Goal: Task Accomplishment & Management: Manage account settings

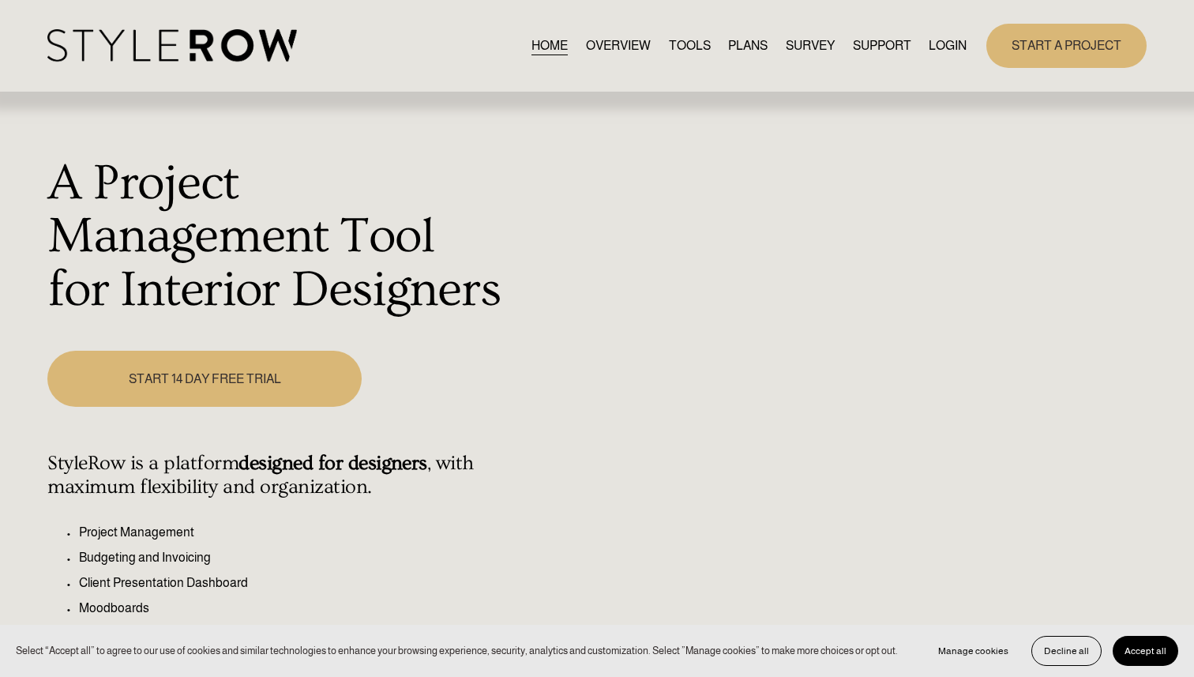
click at [935, 45] on link "LOGIN" at bounding box center [948, 45] width 38 height 21
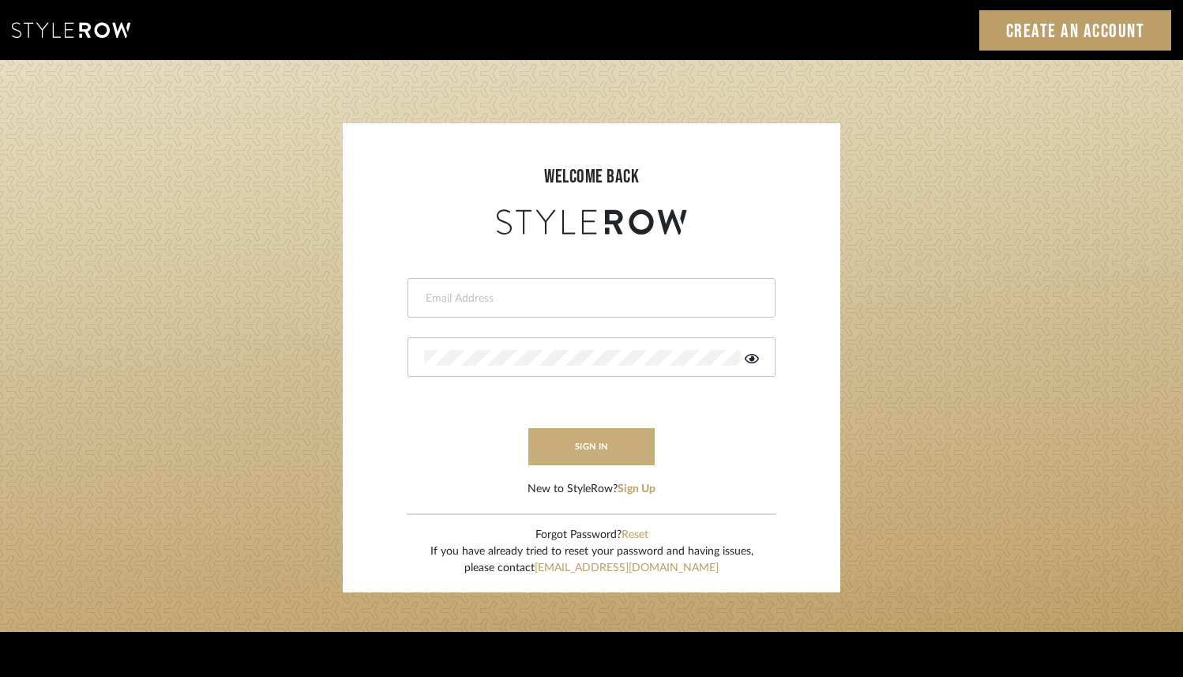
type input "rayeinteriordesign@gmail.com"
click at [562, 450] on button "sign in" at bounding box center [591, 446] width 126 height 37
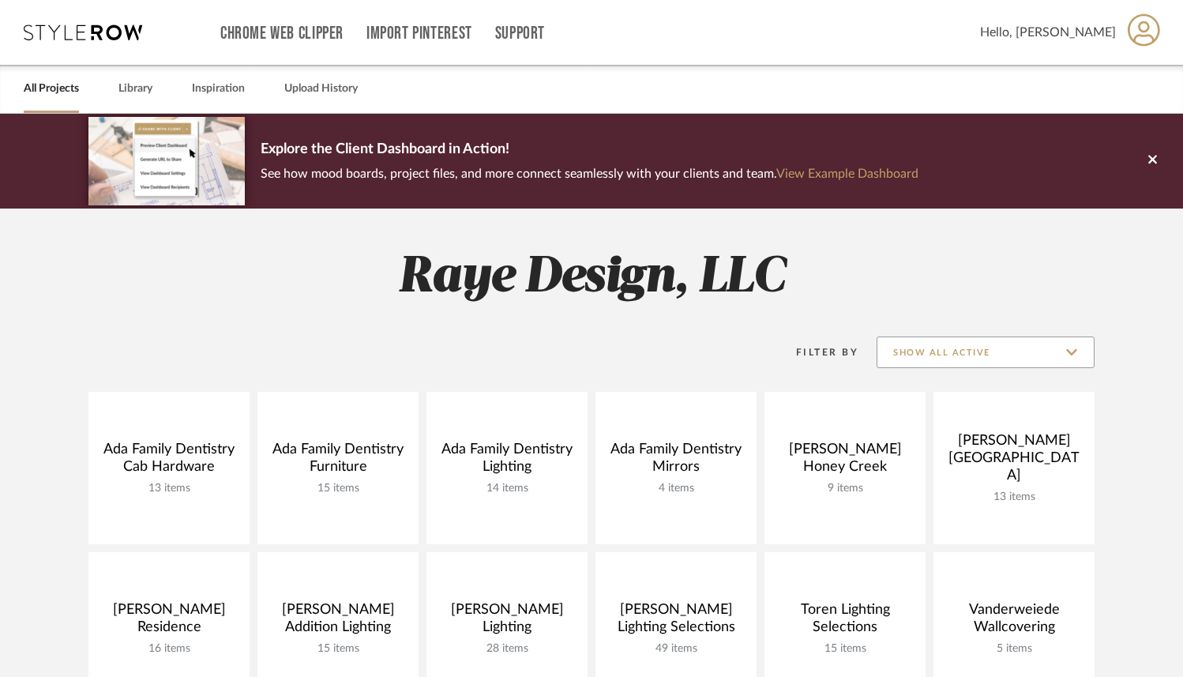
click at [971, 348] on input "Show All Active" at bounding box center [986, 352] width 218 height 32
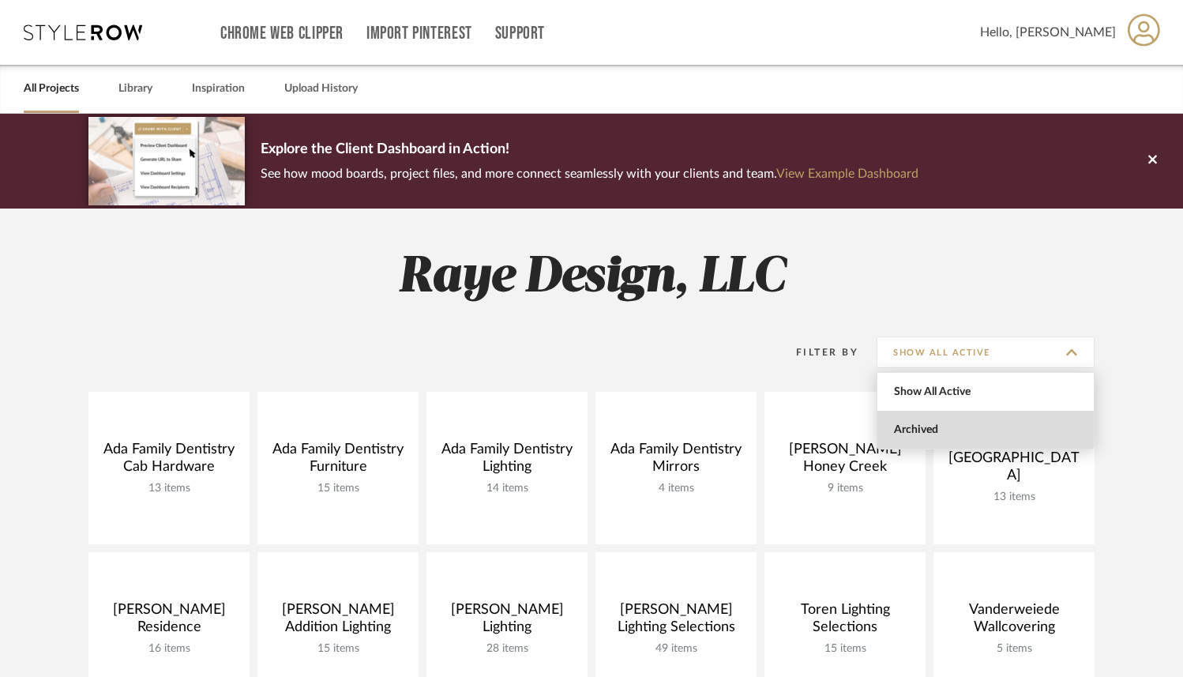
click at [927, 426] on span "Archived" at bounding box center [987, 429] width 187 height 13
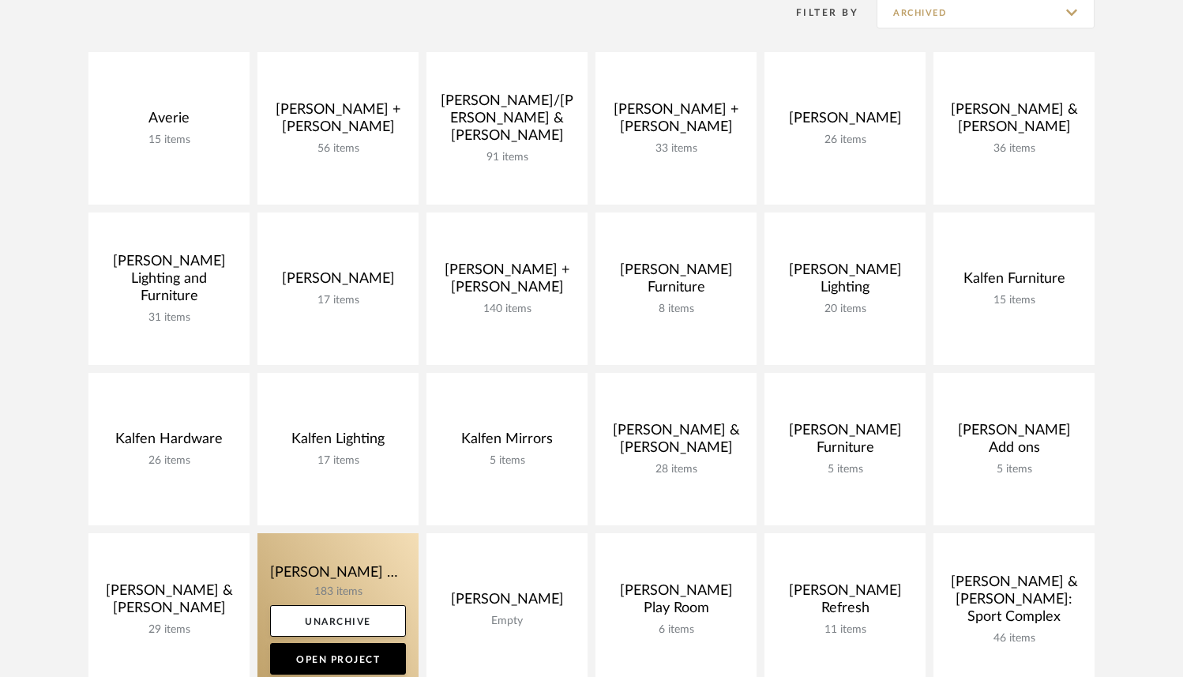
scroll to position [339, 0]
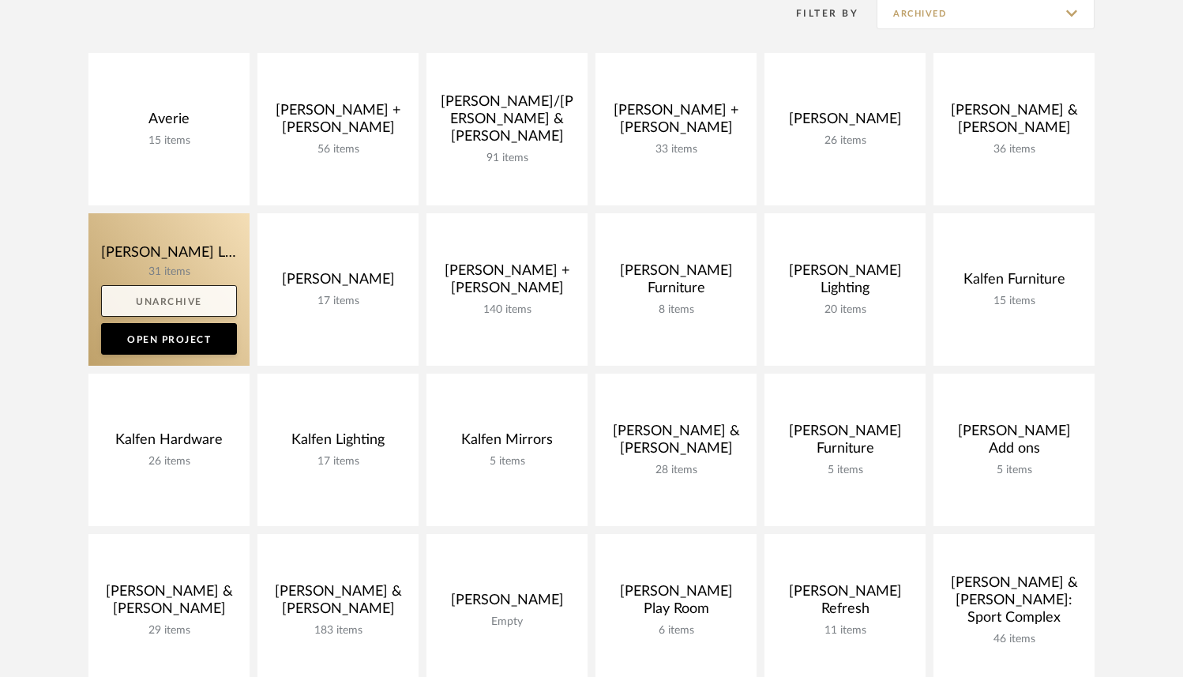
click at [185, 302] on link "Unarchive" at bounding box center [169, 301] width 136 height 32
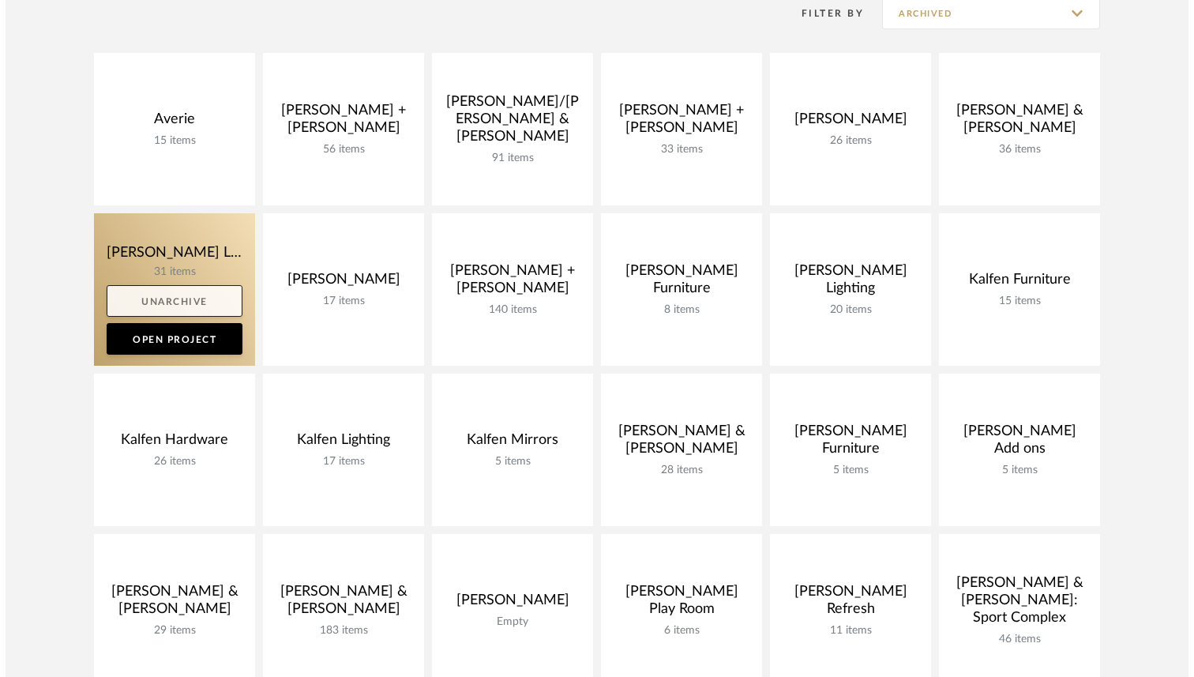
scroll to position [0, 0]
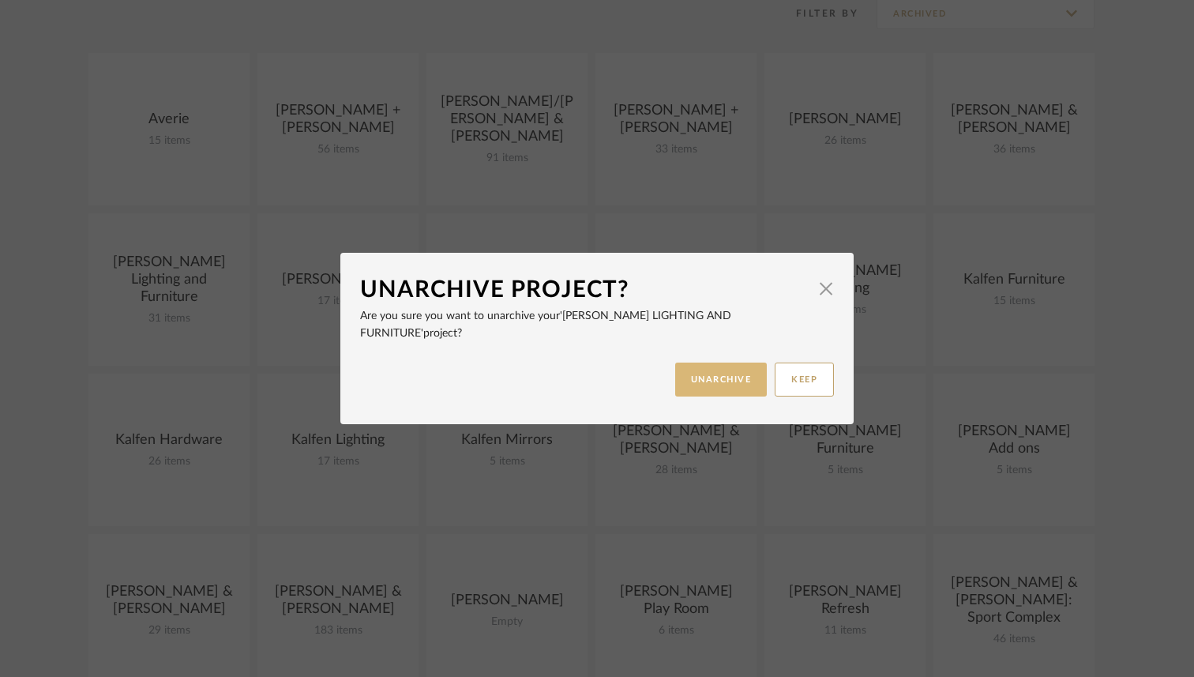
click at [708, 381] on button "UNARCHIVE" at bounding box center [721, 380] width 92 height 34
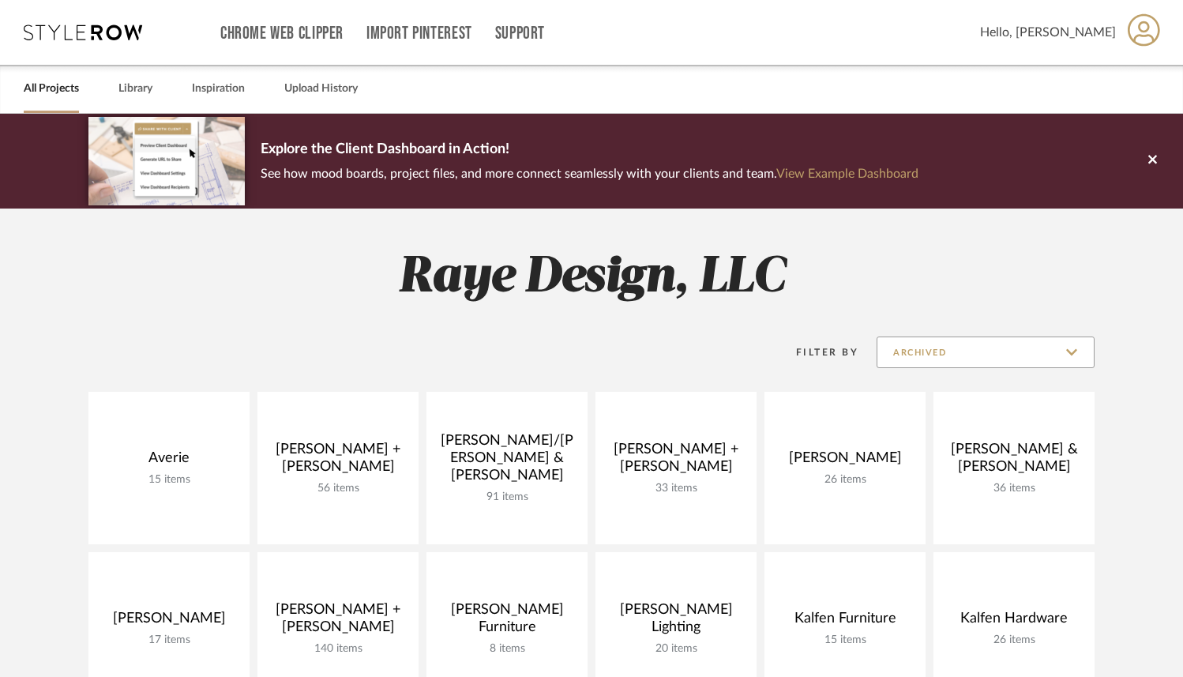
click at [1001, 351] on input "Archived" at bounding box center [986, 352] width 218 height 32
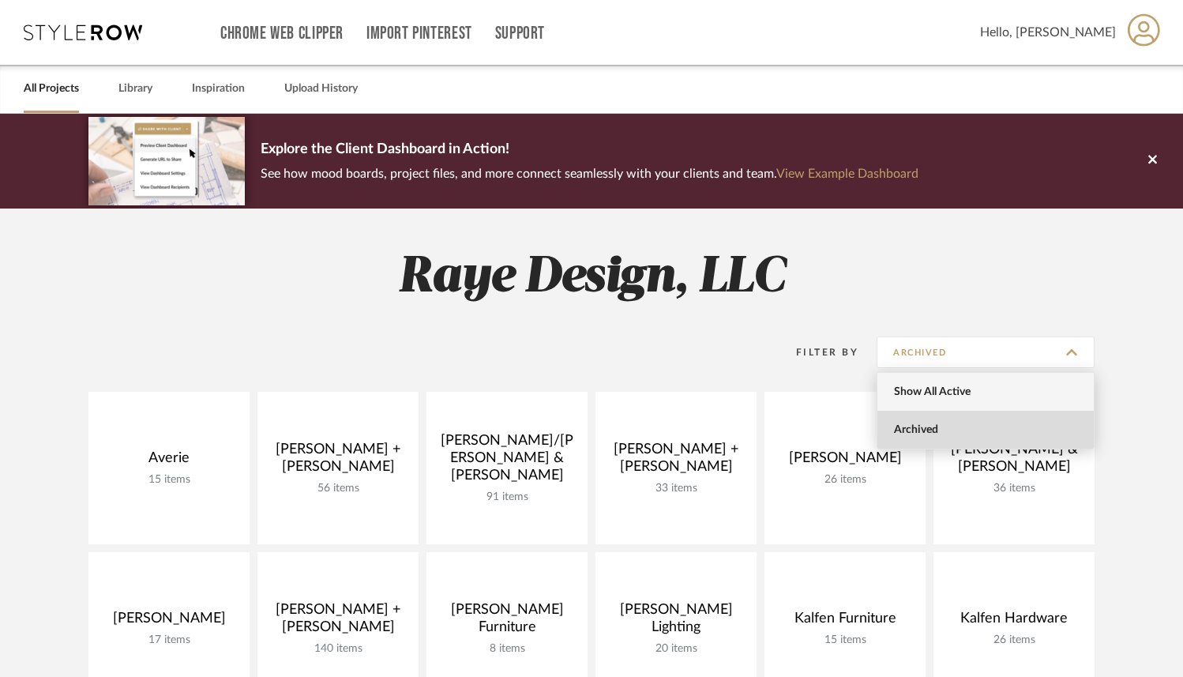
click at [975, 389] on span "Show All Active" at bounding box center [987, 391] width 187 height 13
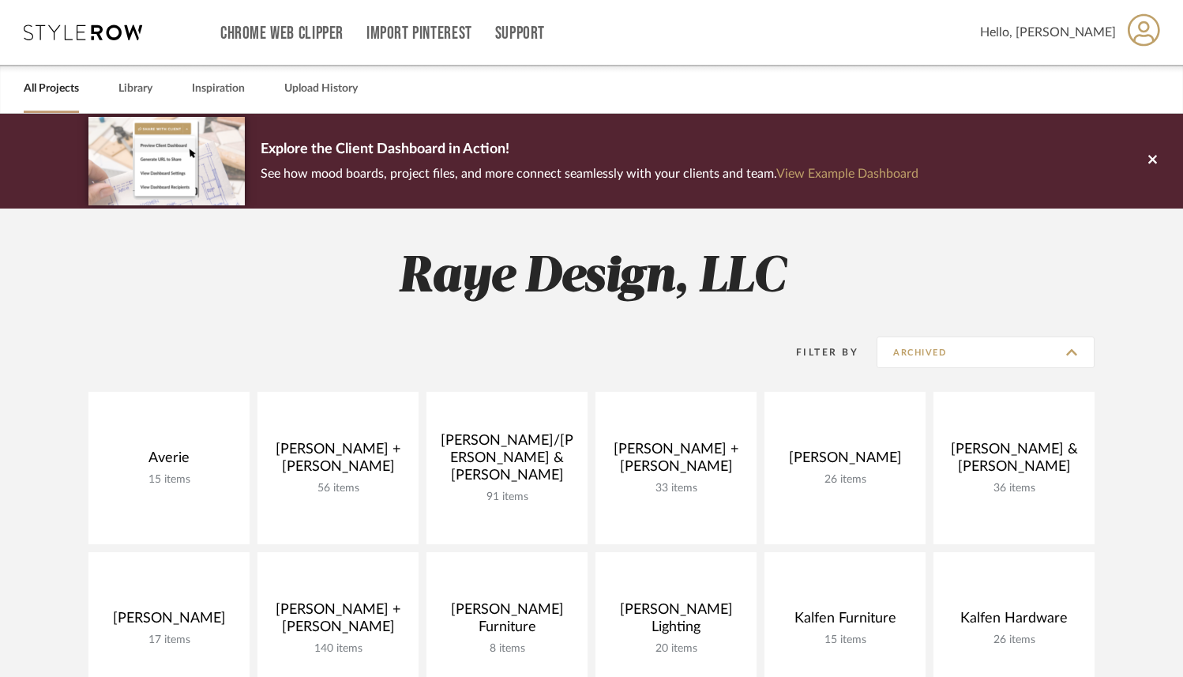
type input "Show All Active"
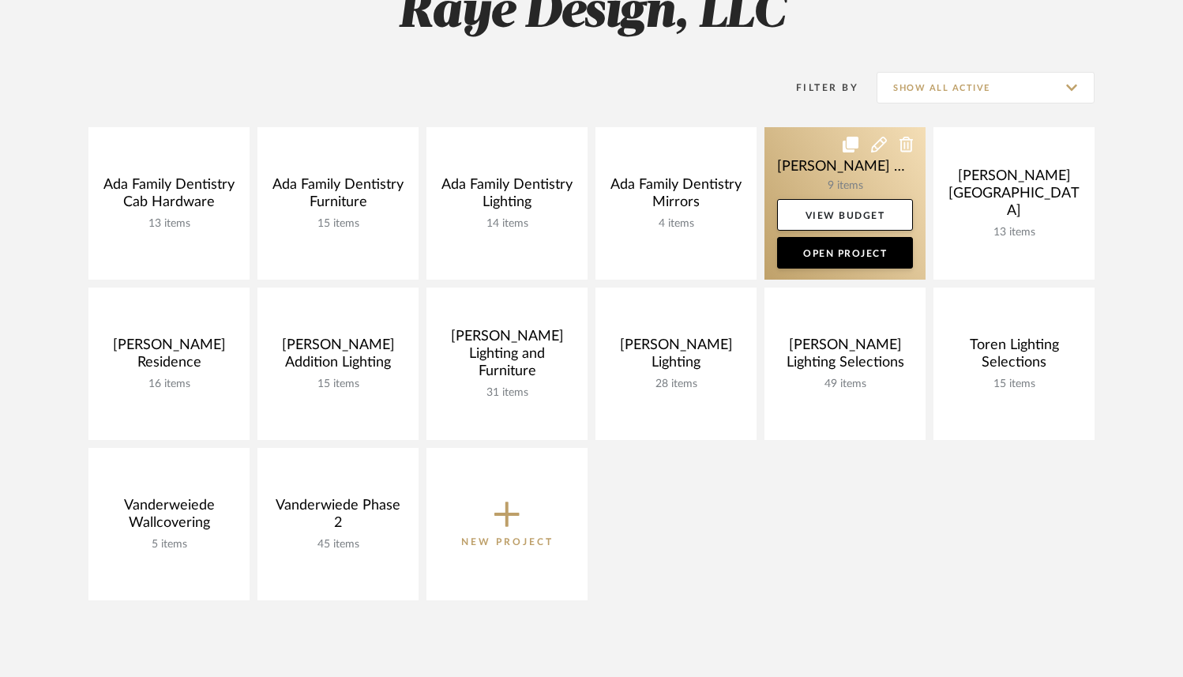
scroll to position [261, 0]
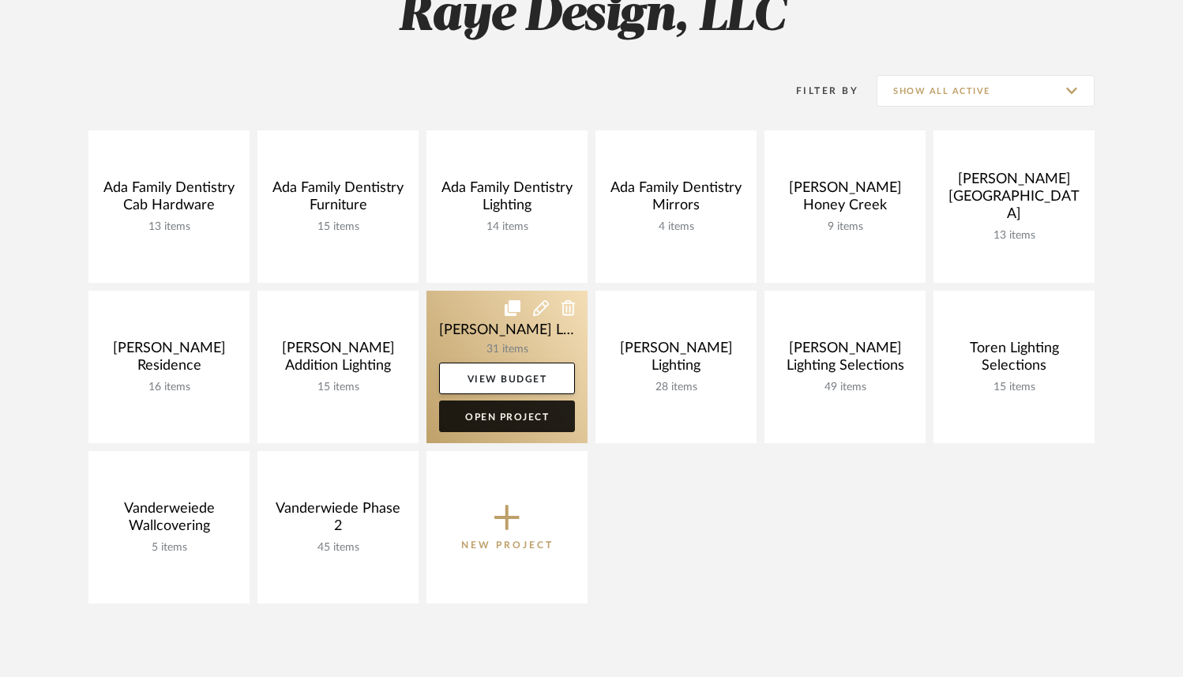
click at [526, 413] on link "Open Project" at bounding box center [507, 416] width 136 height 32
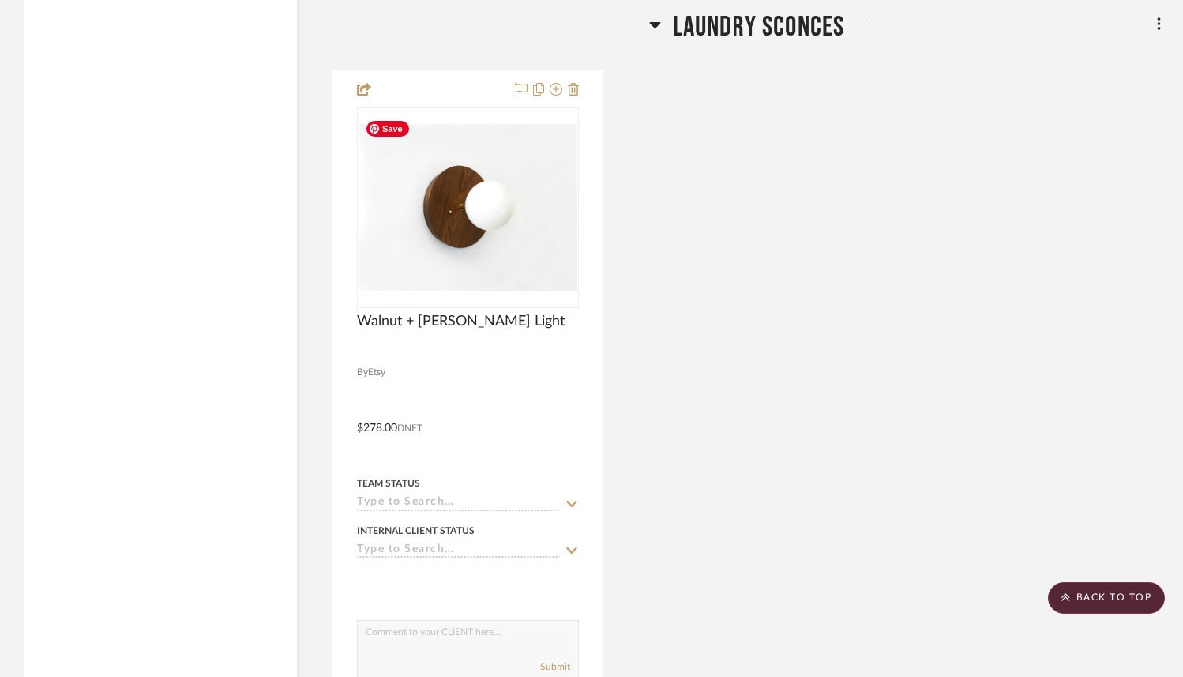
scroll to position [10905, 0]
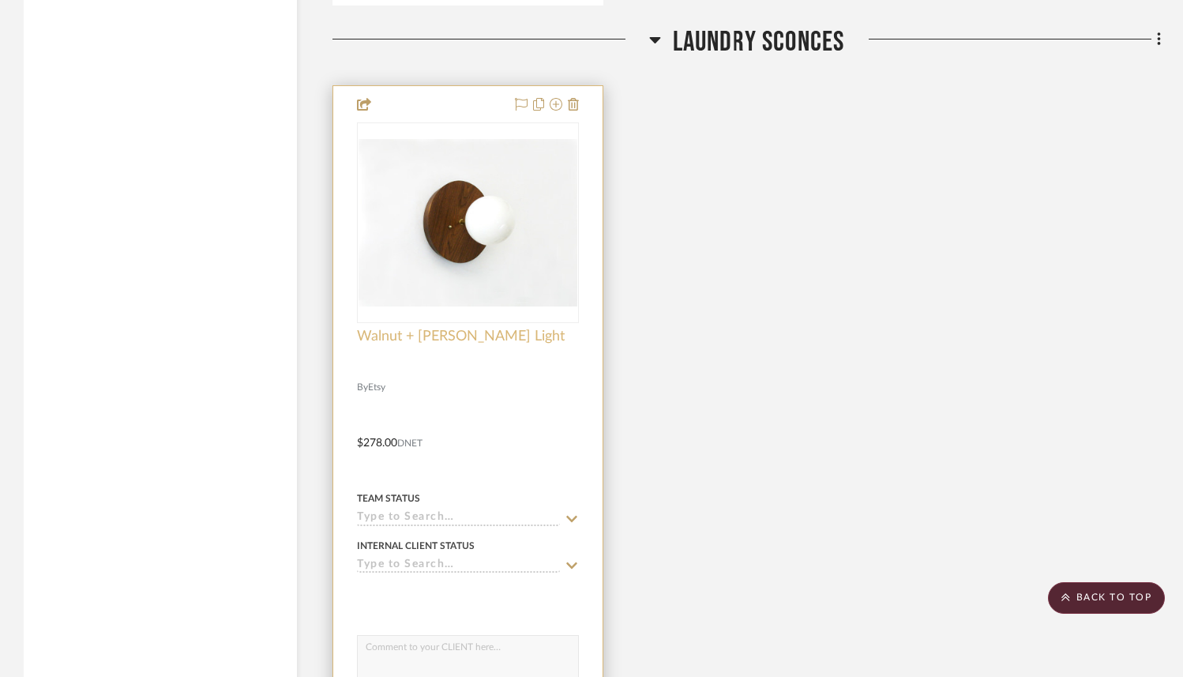
click at [384, 328] on span "Walnut + [PERSON_NAME] Light" at bounding box center [461, 336] width 208 height 17
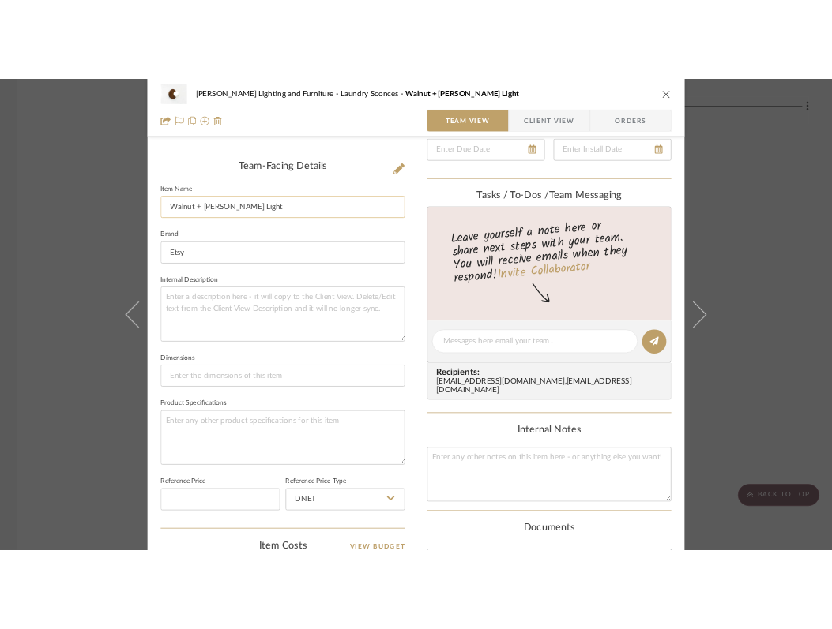
scroll to position [0, 0]
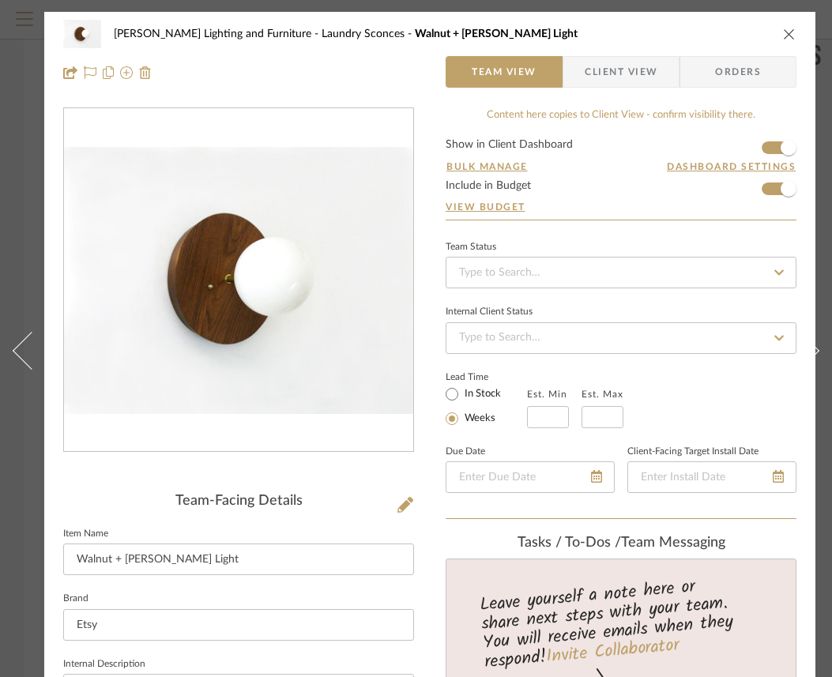
drag, startPoint x: 411, startPoint y: 291, endPoint x: 827, endPoint y: 507, distance: 468.8
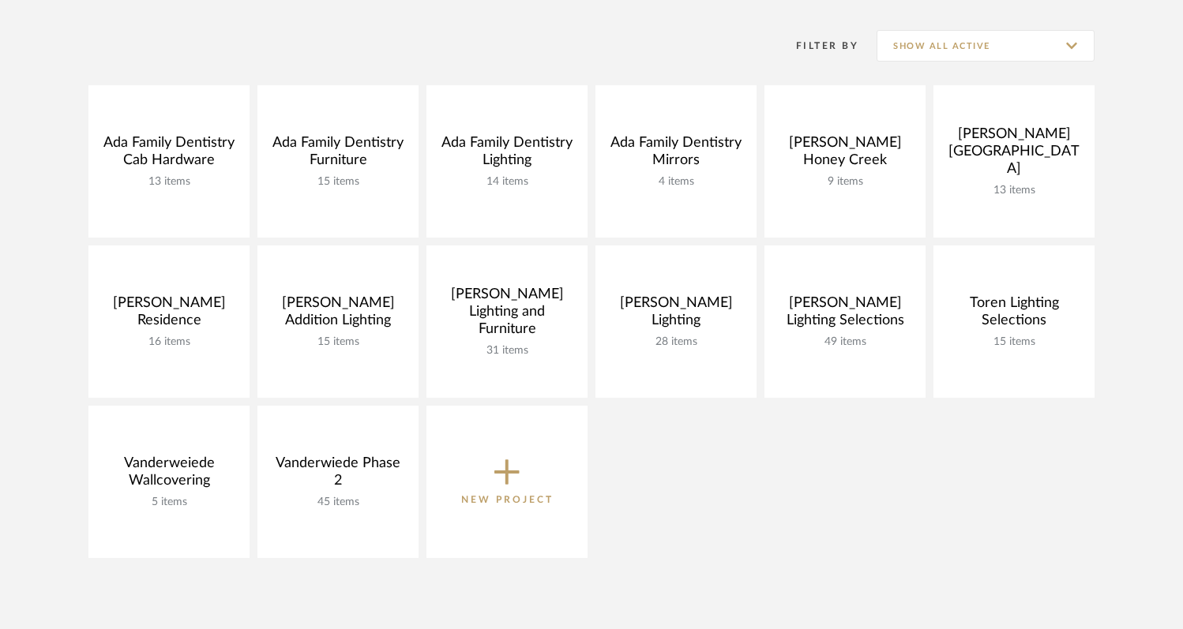
scroll to position [305, 0]
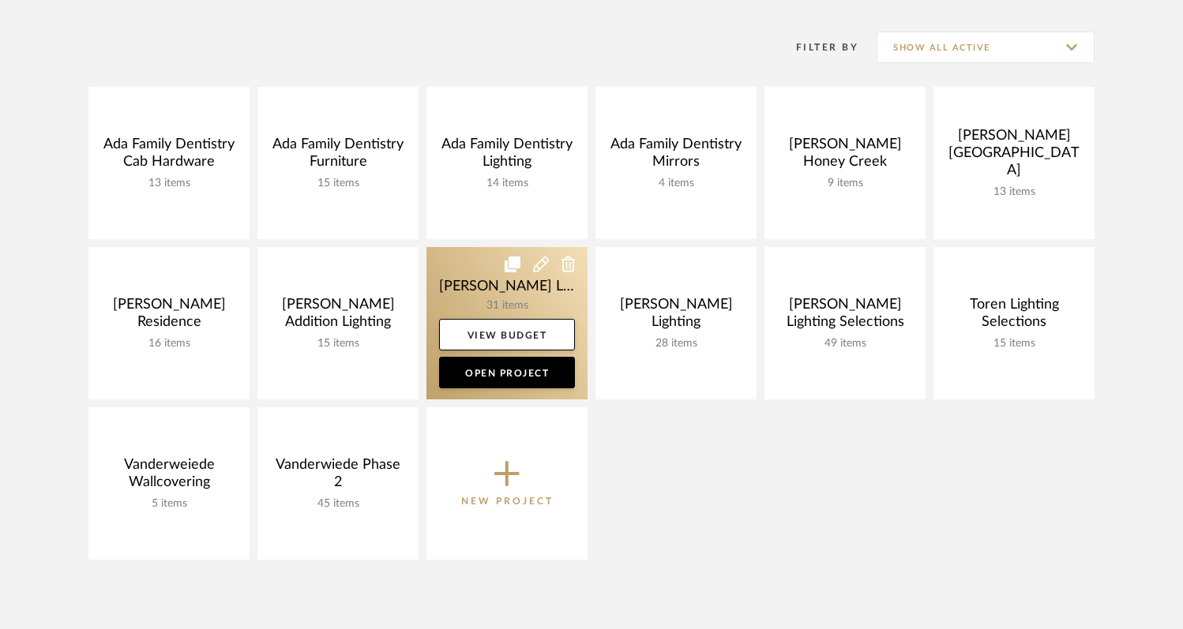
click at [568, 262] on icon at bounding box center [569, 265] width 14 height 16
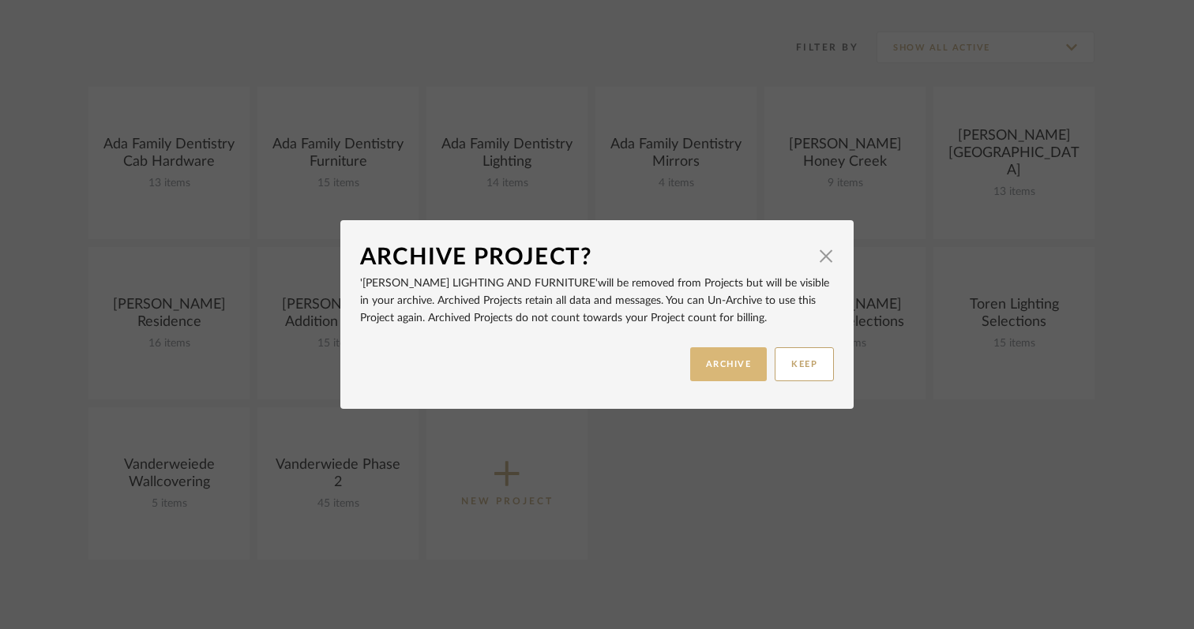
click at [720, 370] on button "ARCHIVE" at bounding box center [728, 365] width 77 height 34
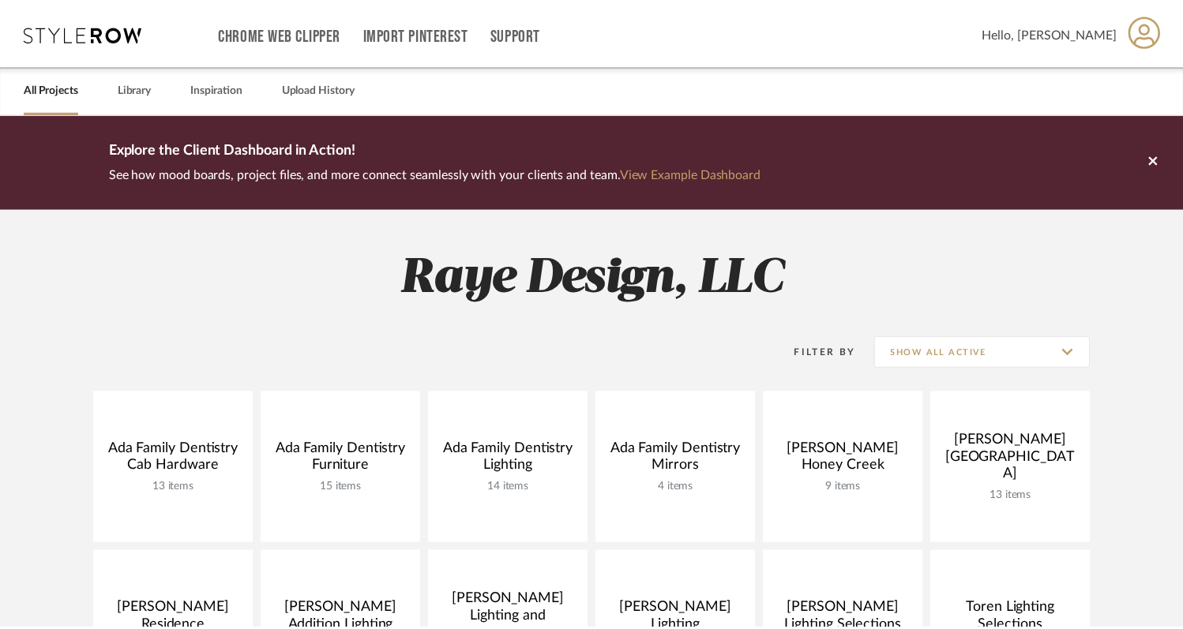
scroll to position [305, 0]
